Goal: Task Accomplishment & Management: Manage account settings

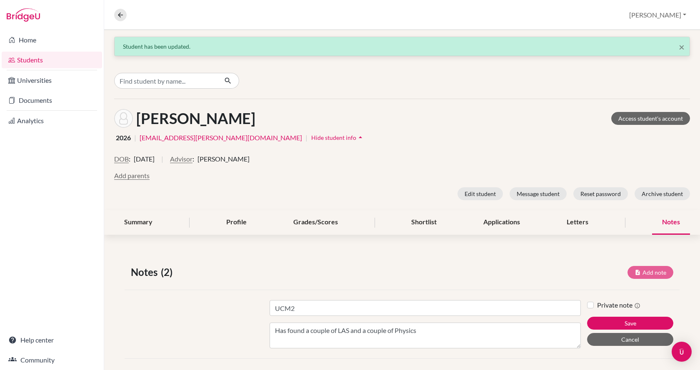
click at [417, 331] on textarea "Has found a couple of LAS and a couple of Physics" at bounding box center [425, 336] width 311 height 26
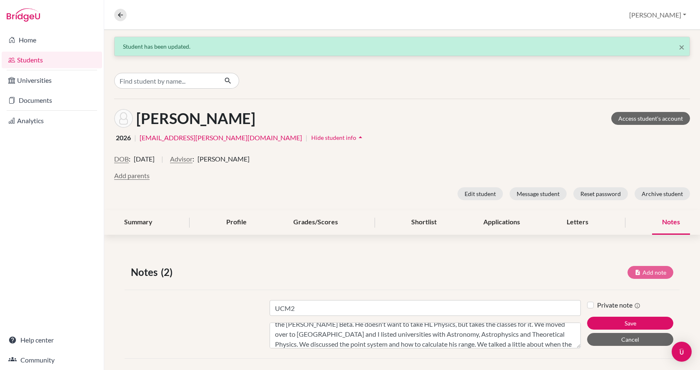
scroll to position [26, 0]
click at [517, 343] on textarea "Has found a couple of LAS and a couple of Physics /Astronomy courses. We talked…" at bounding box center [425, 336] width 311 height 26
type textarea "Has found a couple of LAS and a couple of Physics /Astronomy courses. We talked…"
click at [588, 320] on button "Save" at bounding box center [630, 323] width 86 height 13
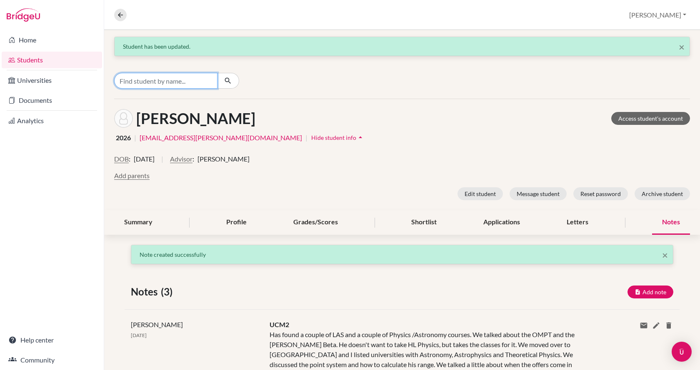
click at [198, 80] on input "Find student by name..." at bounding box center [165, 81] width 103 height 16
type input "bitay"
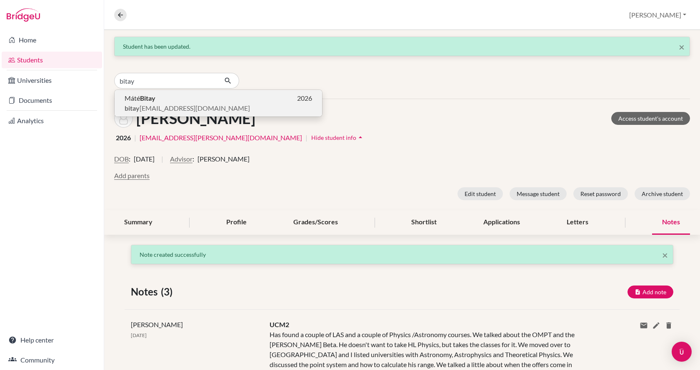
click at [179, 106] on span "bitay mate13@gmail.com" at bounding box center [187, 108] width 125 height 10
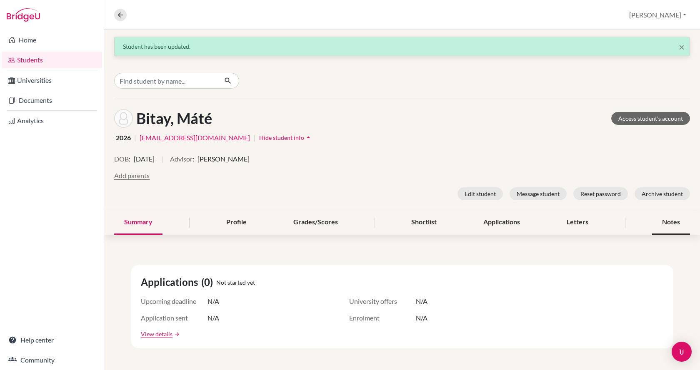
click at [654, 218] on div "Notes" at bounding box center [671, 222] width 38 height 25
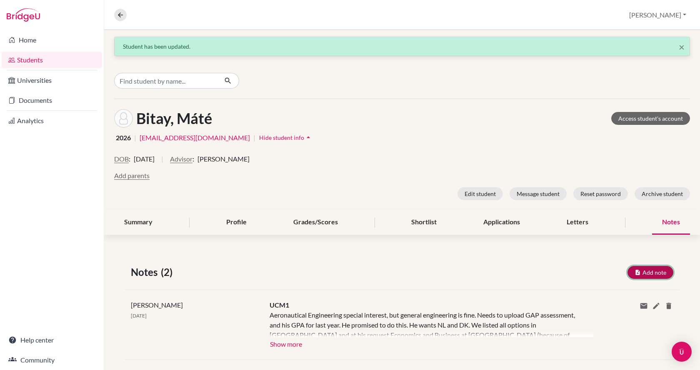
click at [640, 271] on button "Add note" at bounding box center [650, 272] width 46 height 13
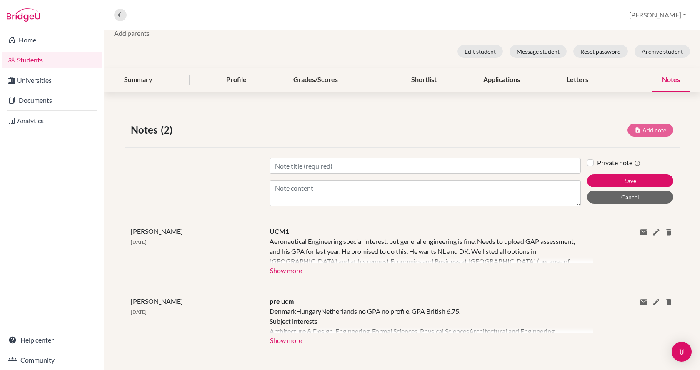
scroll to position [148, 0]
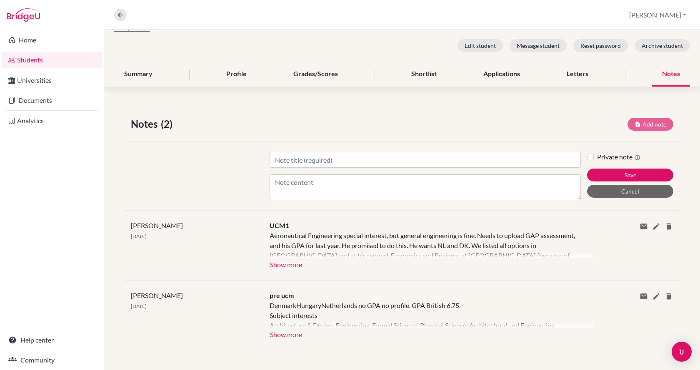
click at [389, 238] on div at bounding box center [432, 244] width 324 height 27
click at [295, 264] on button "Show more" at bounding box center [286, 264] width 33 height 12
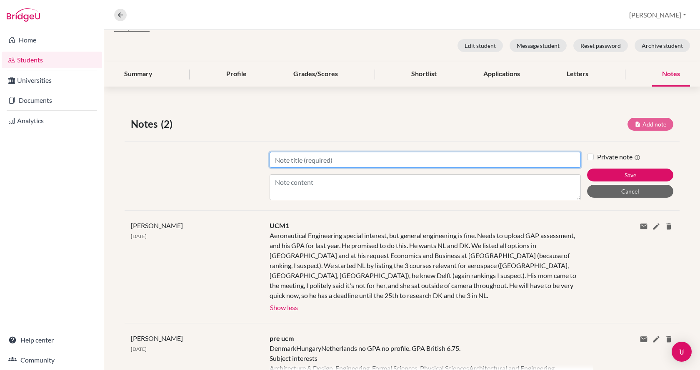
click at [311, 161] on input "Title" at bounding box center [425, 160] width 311 height 16
type input "UCM2"
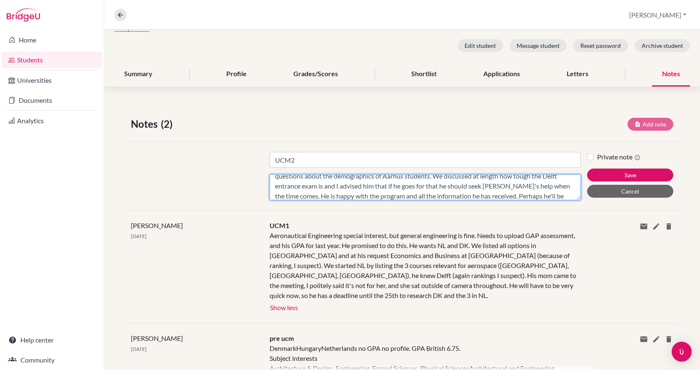
scroll to position [66, 0]
type textarea "Today is the last session with Mate since he is not ready to apply this year, s…"
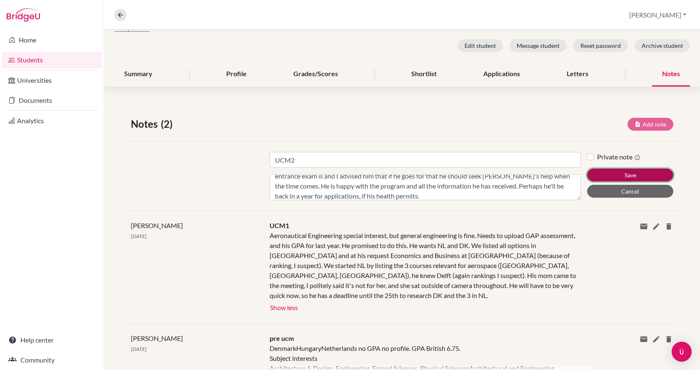
click at [614, 175] on button "Save" at bounding box center [630, 175] width 86 height 13
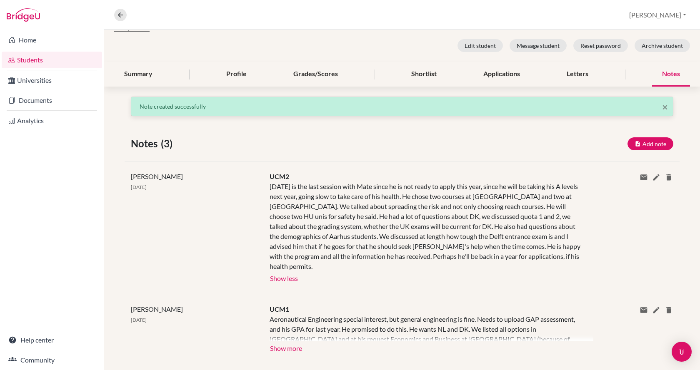
click at [33, 62] on link "Students" at bounding box center [52, 60] width 100 height 17
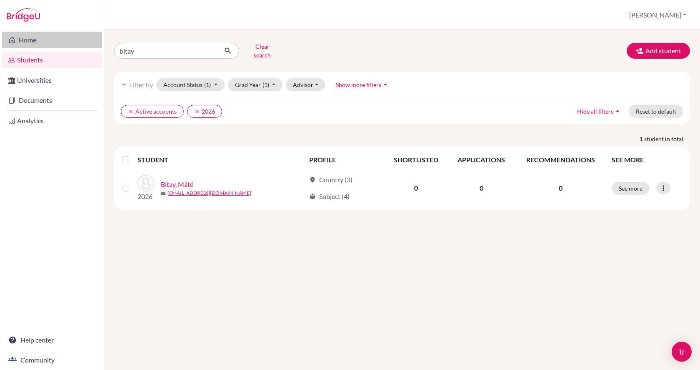
click at [99, 47] on div "Home Students Universities Documents Analytics Help center Community Students o…" at bounding box center [350, 185] width 700 height 370
type input "[PERSON_NAME]"
click button "submit" at bounding box center [228, 51] width 22 height 16
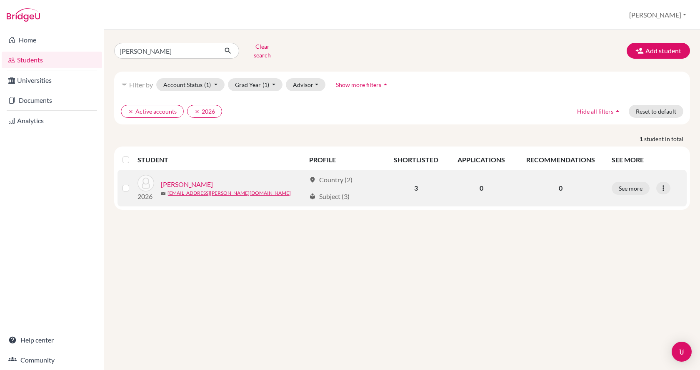
click at [178, 180] on link "[PERSON_NAME]" at bounding box center [187, 185] width 52 height 10
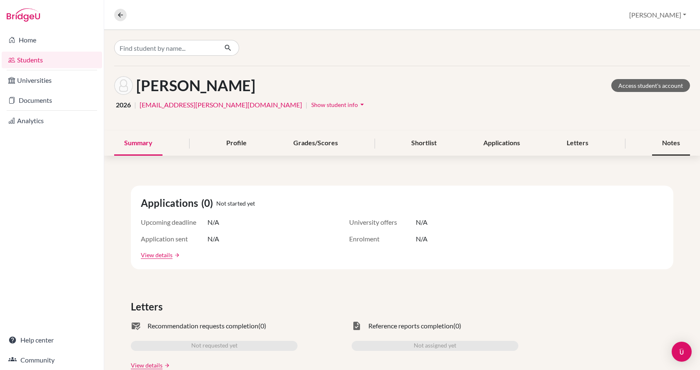
click at [662, 146] on div "Notes" at bounding box center [671, 143] width 38 height 25
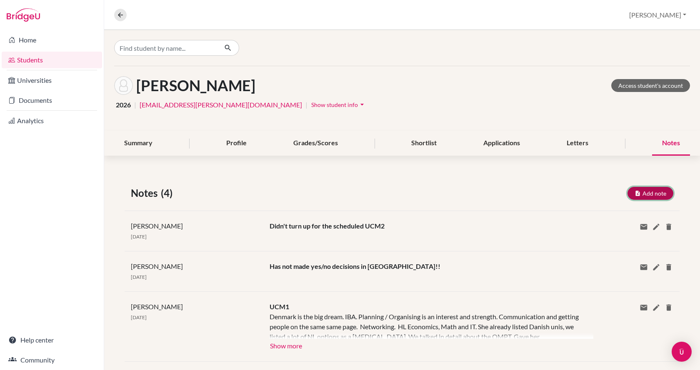
click at [644, 195] on button "Add note" at bounding box center [650, 193] width 46 height 13
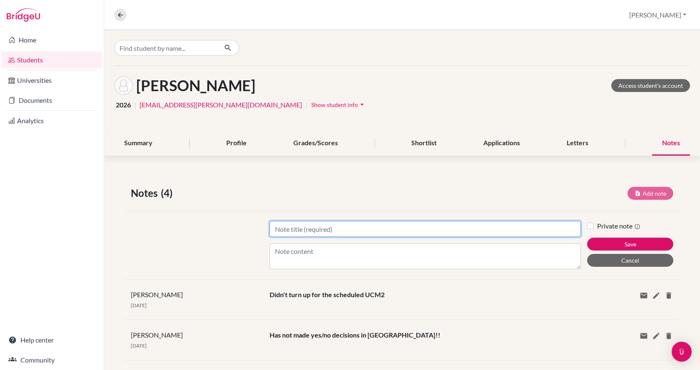
click at [456, 233] on input "Title" at bounding box center [425, 229] width 311 height 16
type input "UCM2"
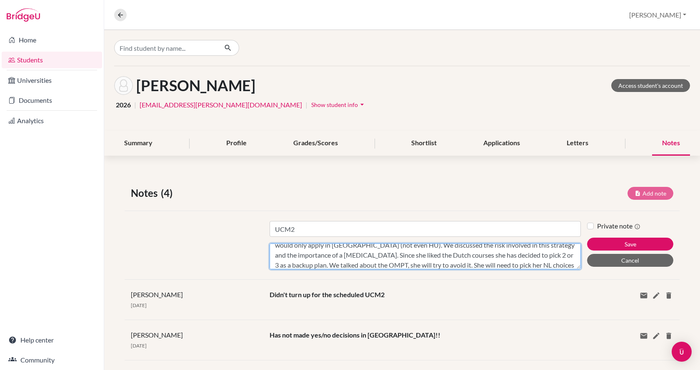
scroll to position [36, 0]
type textarea "She did turn up in the end. She is on [GEOGRAPHIC_DATA] and forgot the time dif…"
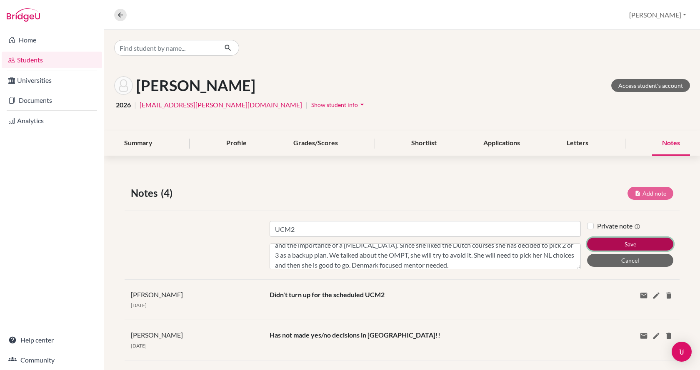
click at [600, 242] on button "Save" at bounding box center [630, 244] width 86 height 13
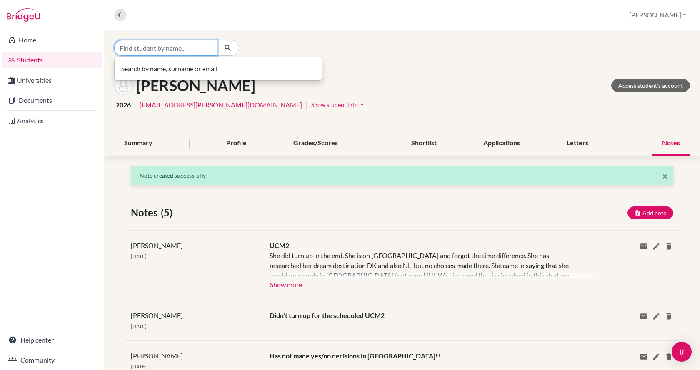
click at [201, 49] on input "Find student by name..." at bounding box center [165, 48] width 103 height 16
type input "galacz"
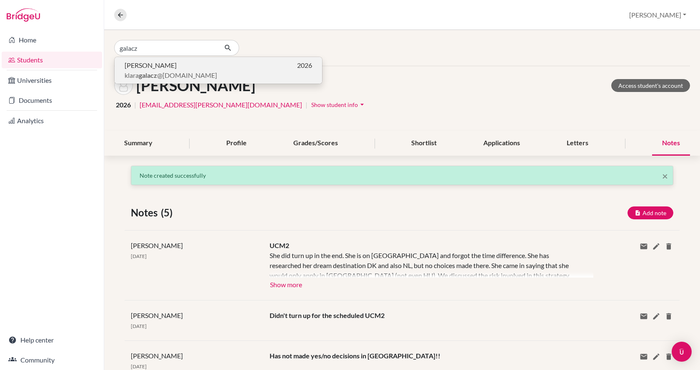
click at [189, 73] on span "[PERSON_NAME] @[DOMAIN_NAME]" at bounding box center [171, 75] width 92 height 10
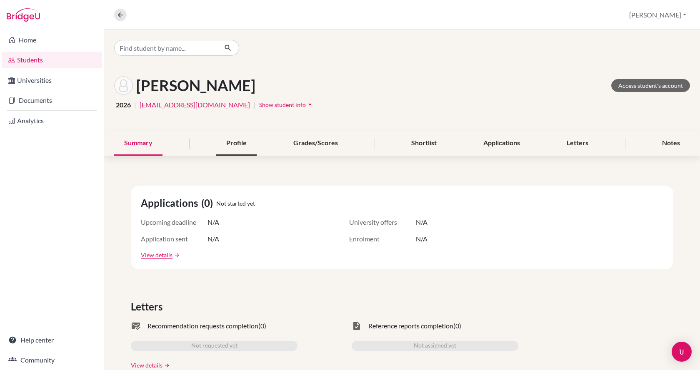
click at [228, 144] on div "Profile" at bounding box center [236, 143] width 40 height 25
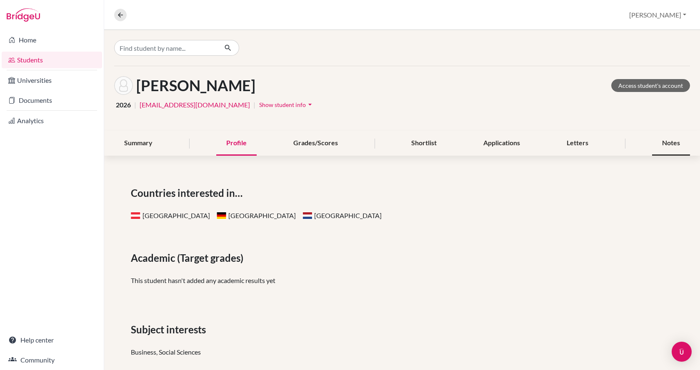
click at [660, 142] on div "Notes" at bounding box center [671, 143] width 38 height 25
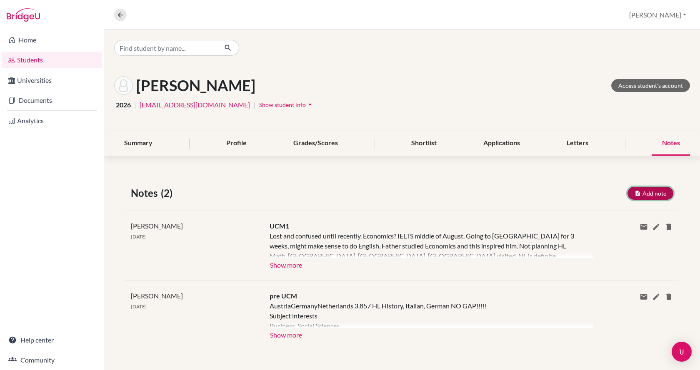
click at [656, 190] on button "Add note" at bounding box center [650, 193] width 46 height 13
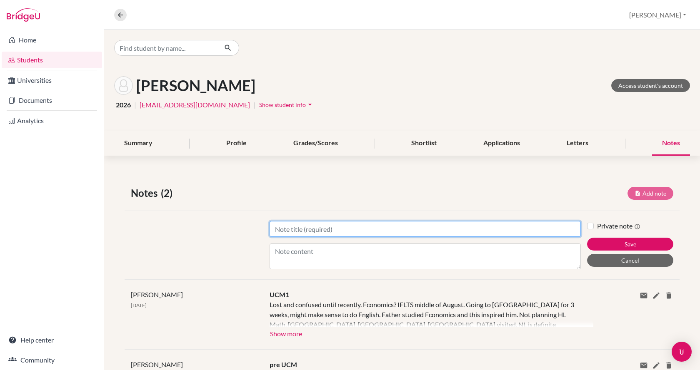
click at [503, 235] on input "Title" at bounding box center [425, 229] width 311 height 16
type input "UCM2"
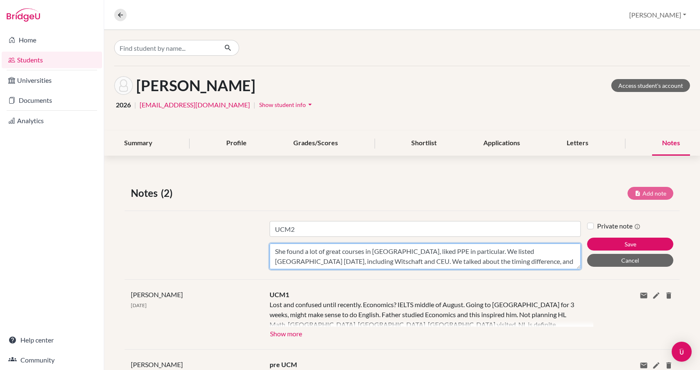
scroll to position [6, 0]
click at [328, 252] on textarea "She found a lot of great courses in [GEOGRAPHIC_DATA], liked PPE in particular.…" at bounding box center [425, 257] width 311 height 26
click at [514, 266] on textarea "She found a lot of great courses in [GEOGRAPHIC_DATA], liked PPE in particular.…" at bounding box center [425, 257] width 311 height 26
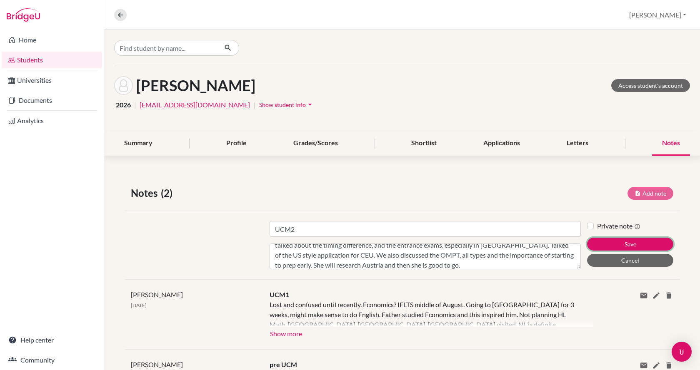
drag, startPoint x: 607, startPoint y: 245, endPoint x: 446, endPoint y: 273, distance: 164.1
click at [446, 273] on div "Title UCM2 Content She found a lot of great courses in [GEOGRAPHIC_DATA], liked…" at bounding box center [402, 245] width 555 height 69
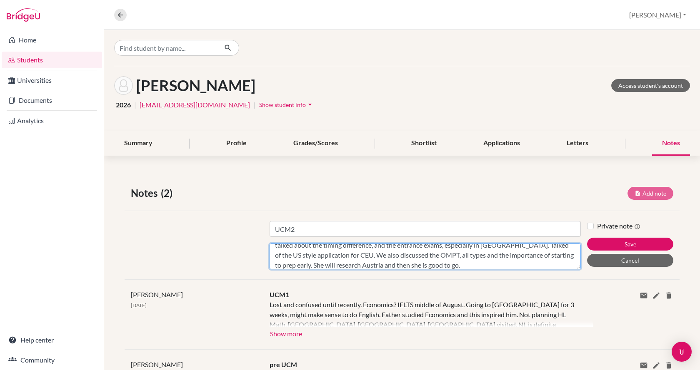
click at [444, 268] on textarea "She found a lot of great courses in [GEOGRAPHIC_DATA], liked PPE in particular.…" at bounding box center [425, 257] width 311 height 26
type textarea "She found a lot of great courses in [GEOGRAPHIC_DATA], liked PPE in particular.…"
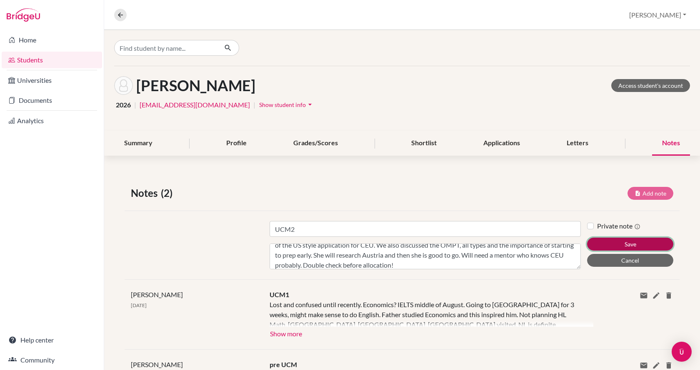
click at [622, 244] on button "Save" at bounding box center [630, 244] width 86 height 13
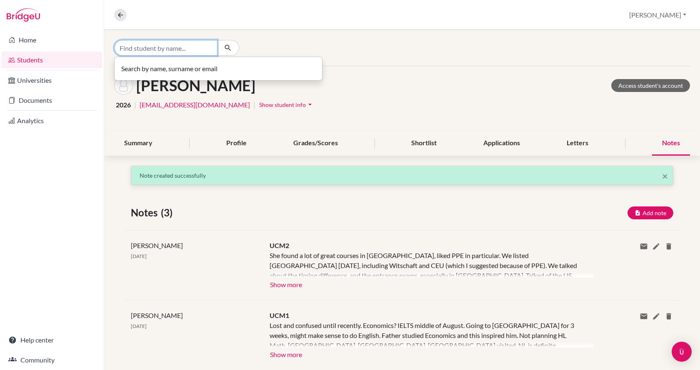
click at [156, 50] on input "Find student by name..." at bounding box center [165, 48] width 103 height 16
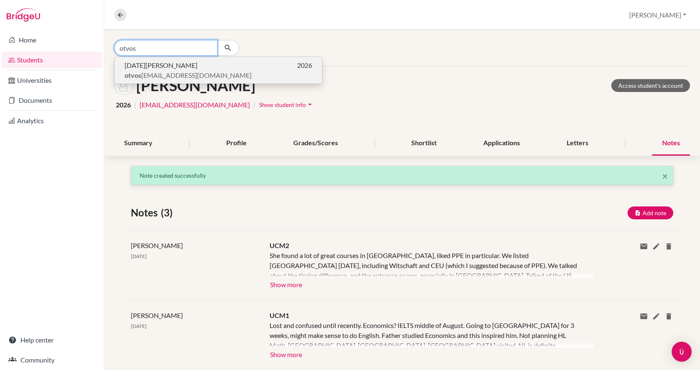
type input "otvos"
click at [159, 62] on span "[DATE][PERSON_NAME]" at bounding box center [161, 65] width 73 height 10
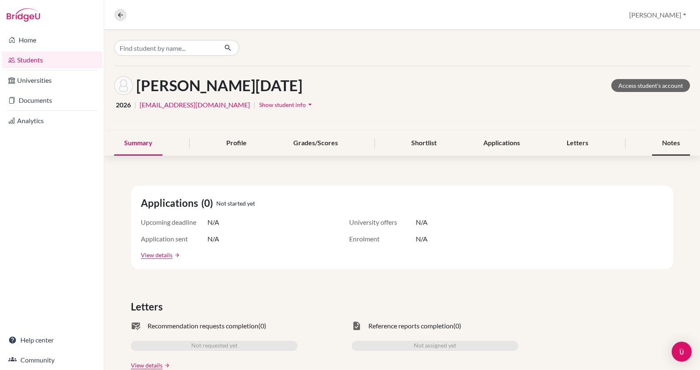
click at [660, 140] on div "Notes" at bounding box center [671, 143] width 38 height 25
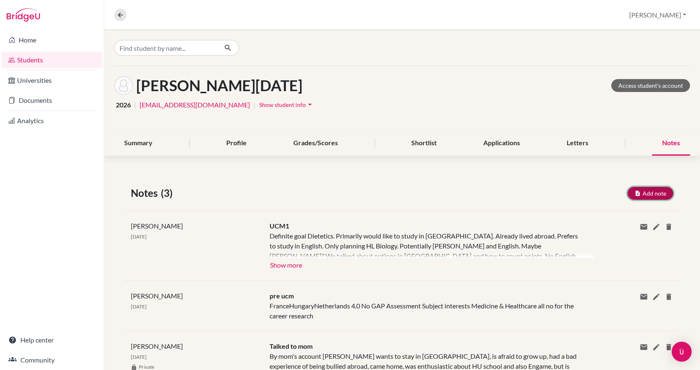
click at [646, 195] on button "Add note" at bounding box center [650, 193] width 46 height 13
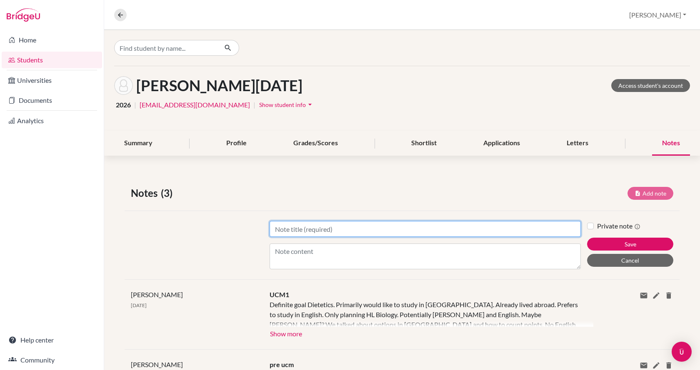
click at [476, 230] on input "Title" at bounding box center [425, 229] width 311 height 16
type input "UCM2"
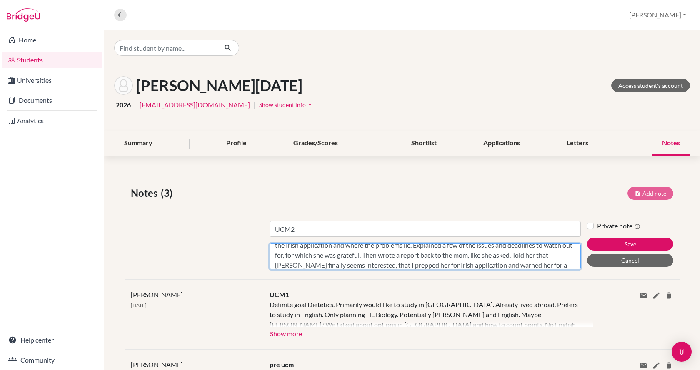
scroll to position [46, 0]
type textarea "[PERSON_NAME]'s mom has already reported that she'll be exiting due to lack of …"
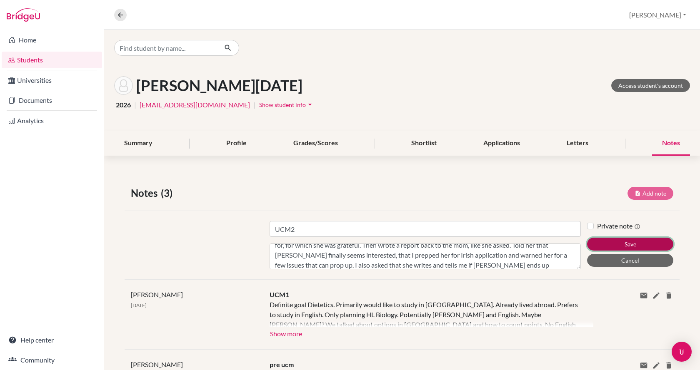
click at [626, 247] on button "Save" at bounding box center [630, 244] width 86 height 13
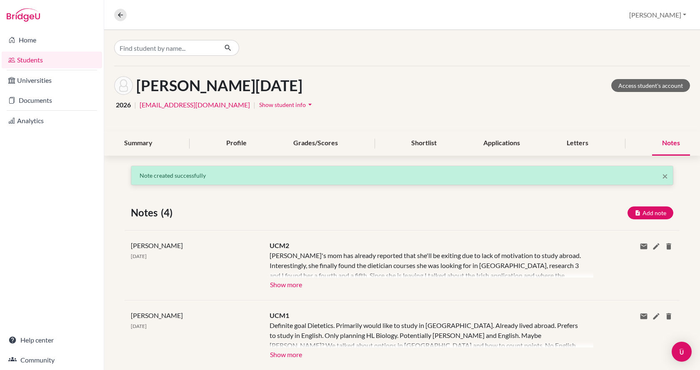
click at [34, 61] on link "Students" at bounding box center [52, 60] width 100 height 17
